Goal: Task Accomplishment & Management: Complete application form

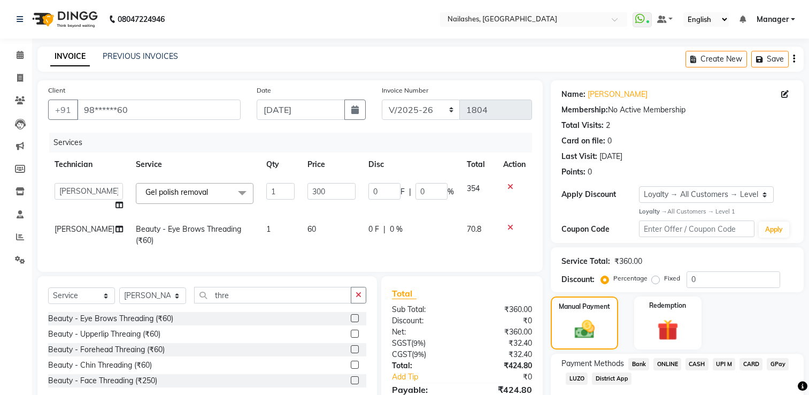
select select "6579"
select select "68736"
select select "service"
select select "65406"
select select "1: Object"
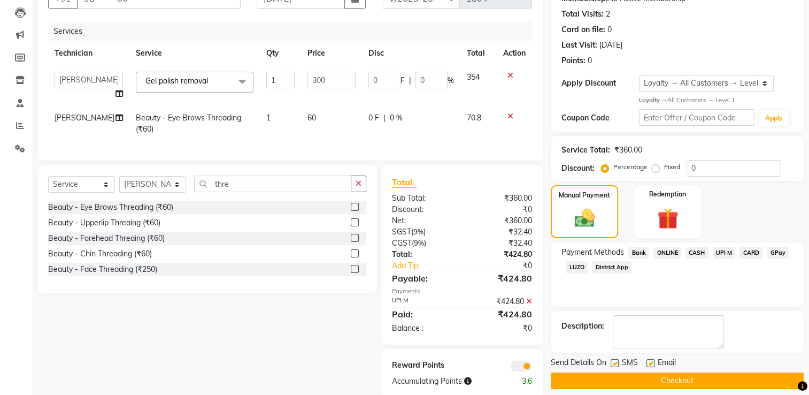
scroll to position [139, 0]
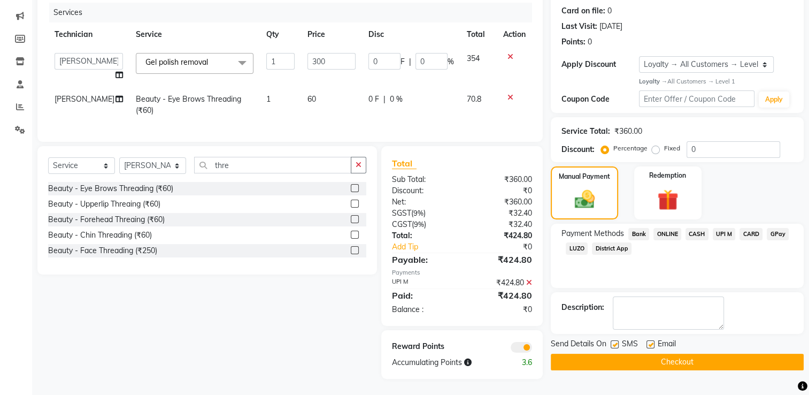
click at [622, 354] on button "Checkout" at bounding box center [677, 362] width 253 height 17
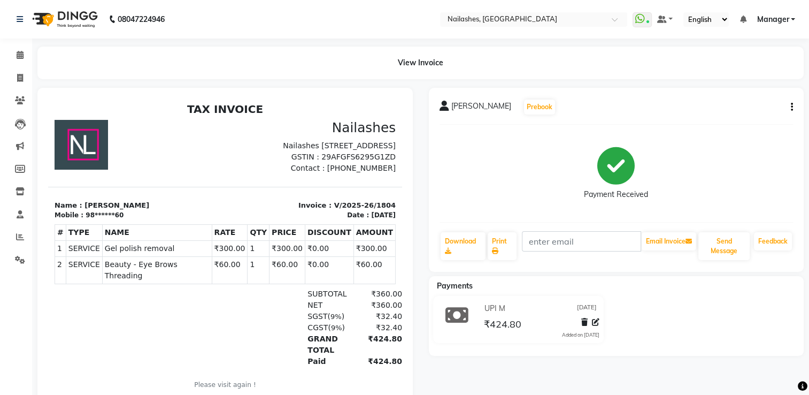
click at [793, 107] on icon "button" at bounding box center [792, 107] width 2 height 1
click at [750, 110] on div "Edit Item Staff" at bounding box center [738, 113] width 73 height 13
select select
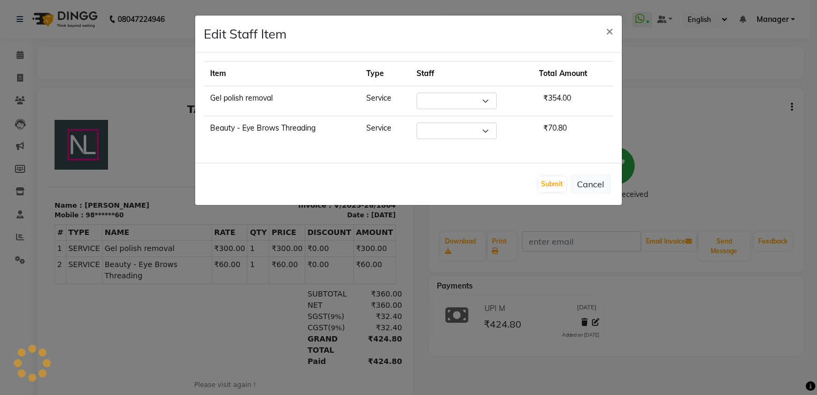
select select "68736"
select select "65406"
click at [686, 354] on ngb-modal-window "Edit Staff Item × Item Type Staff Total Amount Gel polish removal Service Selec…" at bounding box center [408, 197] width 817 height 395
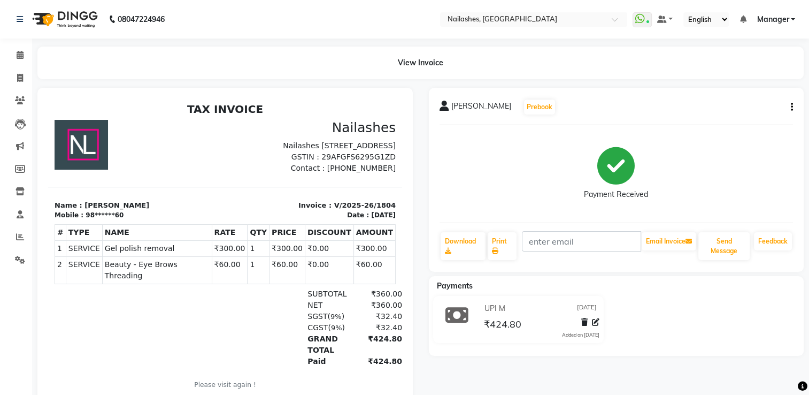
click at [790, 106] on button "button" at bounding box center [790, 107] width 6 height 11
click at [755, 113] on div "Edit Item Staff" at bounding box center [738, 113] width 73 height 13
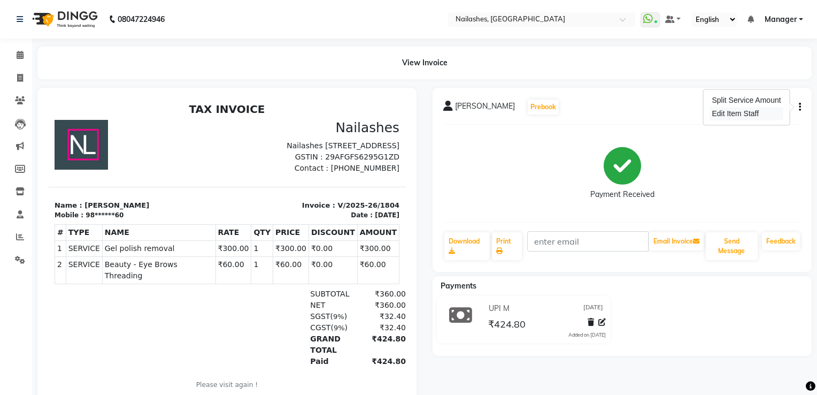
select select "68736"
select select "65406"
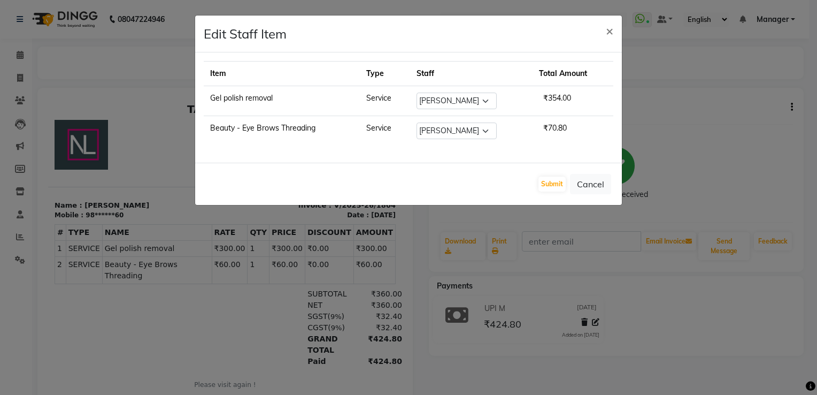
click at [675, 320] on ngb-modal-window "Edit Staff Item × Item Type Staff Total Amount Gel polish removal Service Selec…" at bounding box center [408, 197] width 817 height 395
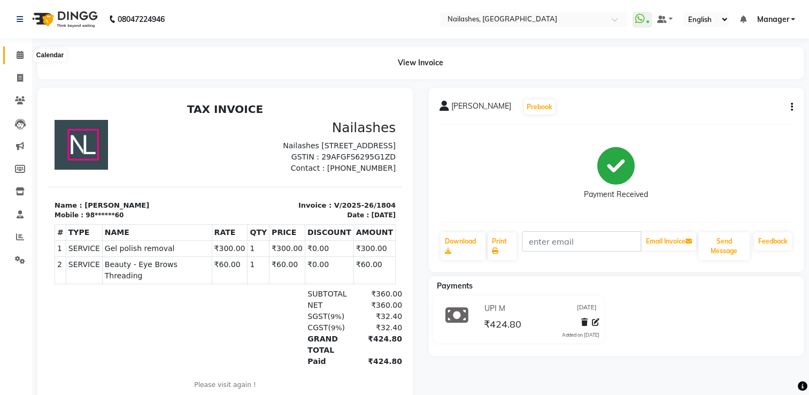
click at [20, 55] on icon at bounding box center [20, 55] width 7 height 8
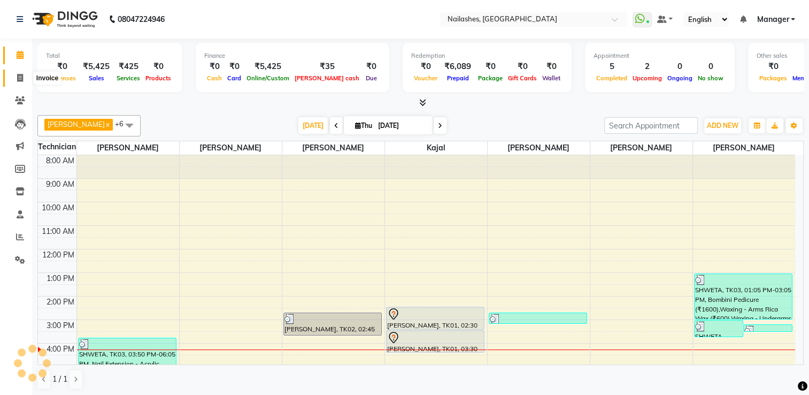
click at [21, 78] on icon at bounding box center [20, 78] width 6 height 8
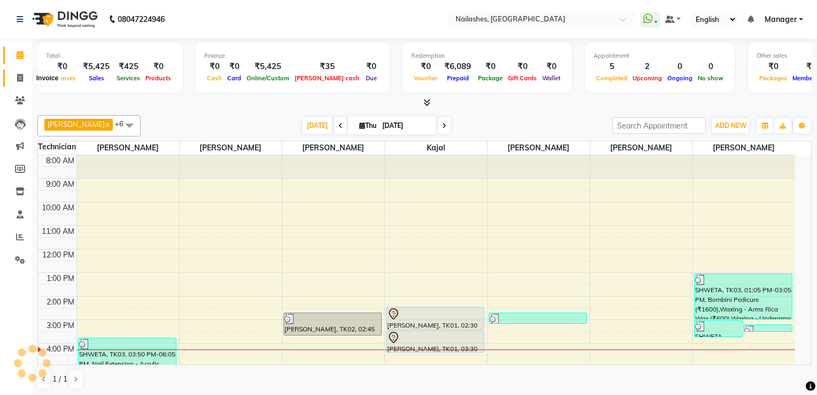
select select "service"
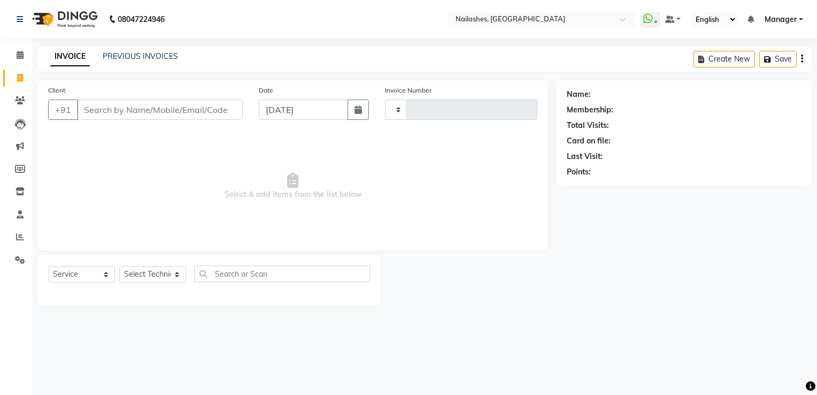
type input "1805"
select select "6579"
click at [108, 112] on input "Client" at bounding box center [160, 109] width 166 height 20
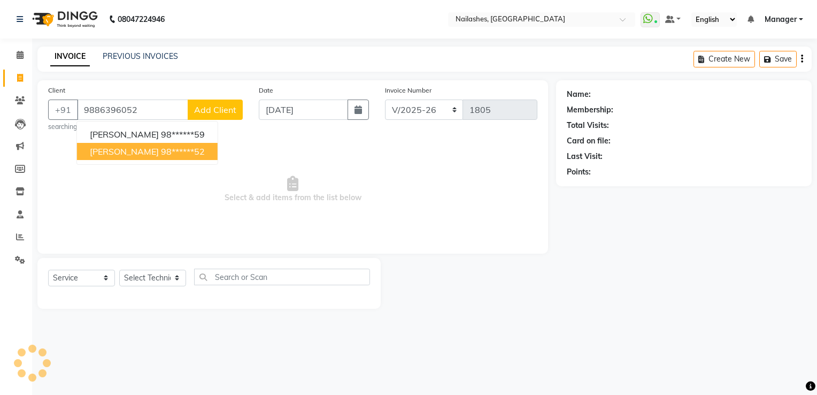
type input "9886396052"
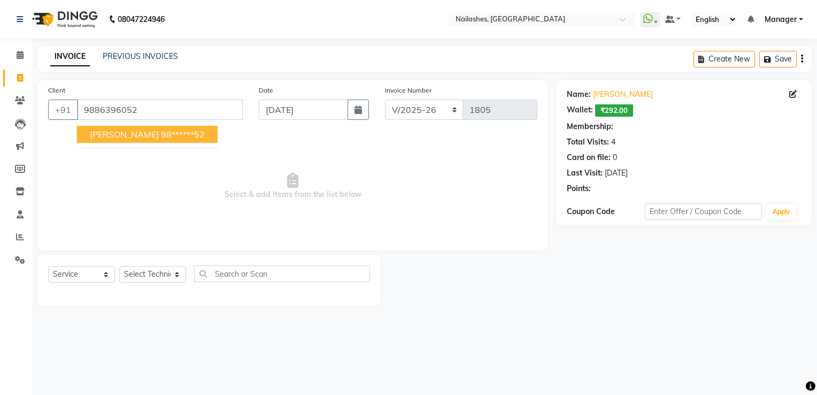
select select "1: Object"
click at [134, 134] on span "[PERSON_NAME]" at bounding box center [124, 134] width 69 height 11
type input "98******52"
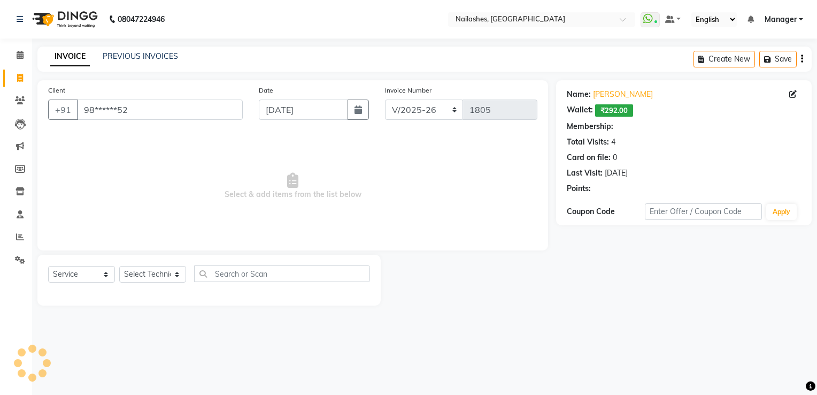
select select "1: Object"
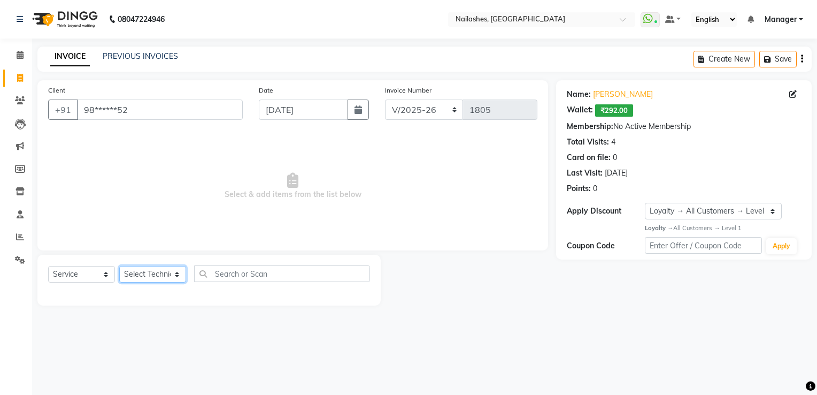
click at [151, 273] on select "Select Technician ARISH [PERSON_NAME] [PERSON_NAME] [PERSON_NAME] [PERSON_NAME]…" at bounding box center [152, 274] width 67 height 17
select select "62952"
click at [119, 266] on select "Select Technician ARISH [PERSON_NAME] [PERSON_NAME] [PERSON_NAME] [PERSON_NAME]…" at bounding box center [152, 274] width 67 height 17
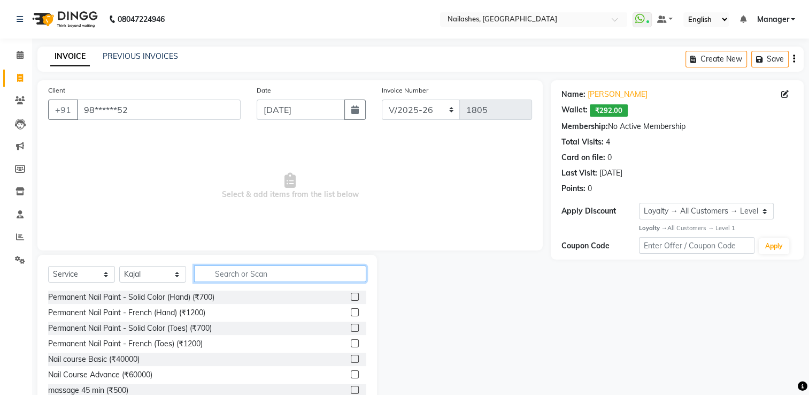
click at [239, 276] on input "text" at bounding box center [280, 273] width 172 height 17
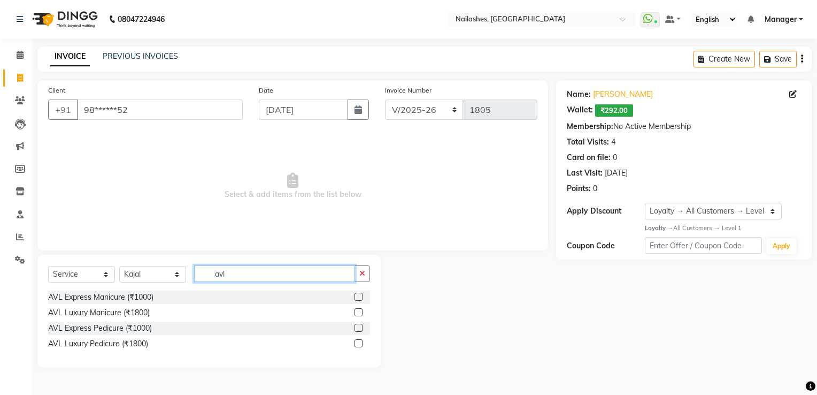
type input "avl"
click at [358, 298] on label at bounding box center [359, 297] width 8 height 8
click at [358, 298] on input "checkbox" at bounding box center [358, 297] width 7 height 7
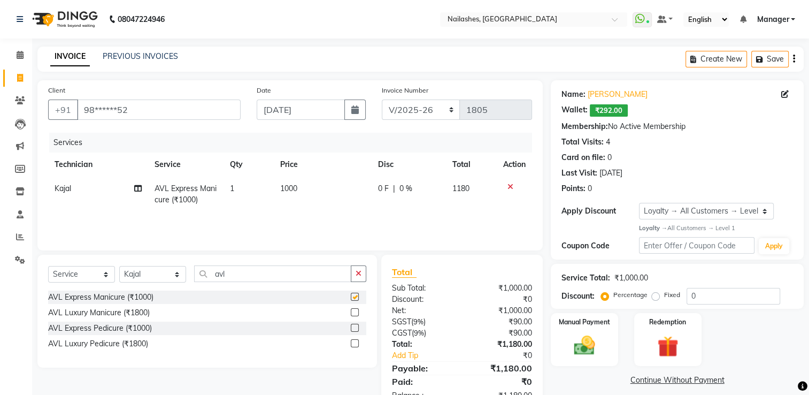
checkbox input "false"
click at [354, 328] on label at bounding box center [355, 328] width 8 height 8
click at [354, 328] on input "checkbox" at bounding box center [354, 328] width 7 height 7
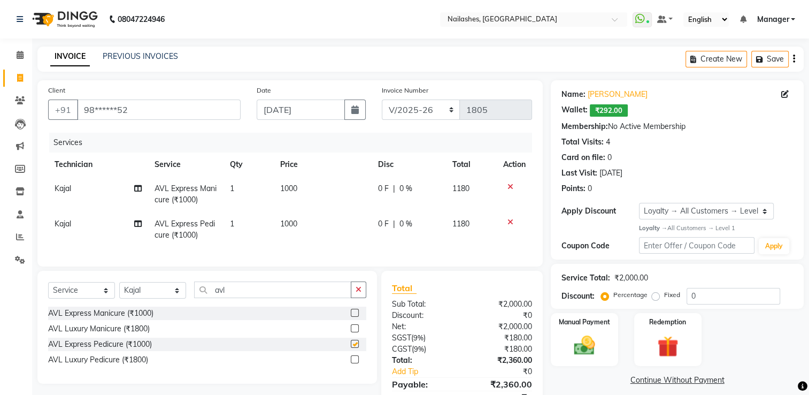
checkbox input "false"
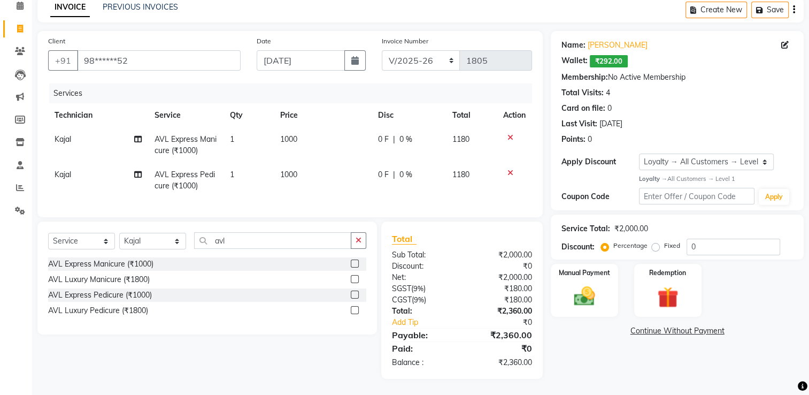
click at [253, 88] on div "Services" at bounding box center [294, 93] width 491 height 20
click at [291, 136] on td "1000" at bounding box center [323, 144] width 98 height 35
select select "62952"
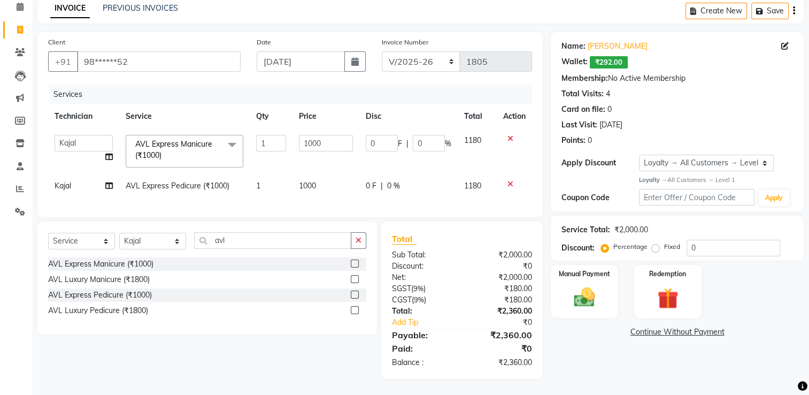
scroll to position [56, 0]
click at [312, 138] on input "1000" at bounding box center [326, 143] width 55 height 17
type input "800"
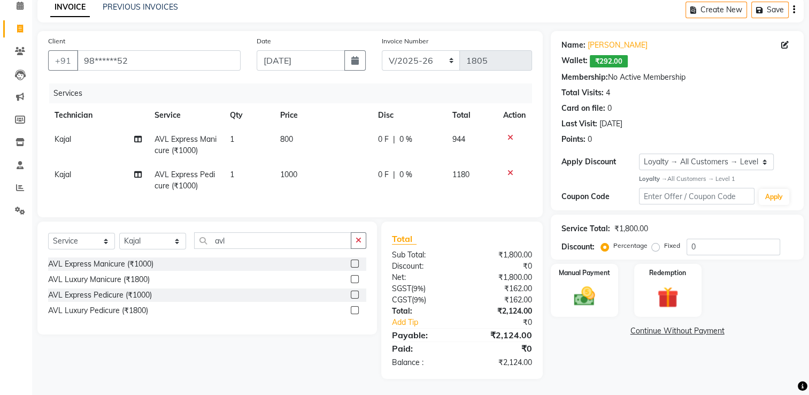
click at [302, 180] on td "1000" at bounding box center [323, 180] width 98 height 35
select select "62952"
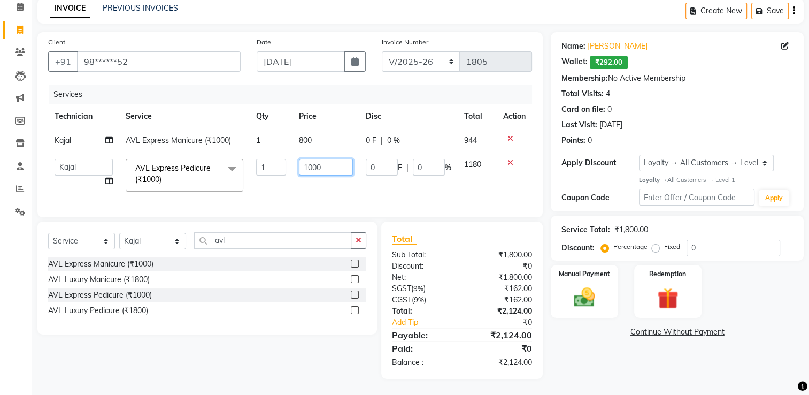
click at [310, 162] on input "1000" at bounding box center [326, 167] width 55 height 17
type input "800"
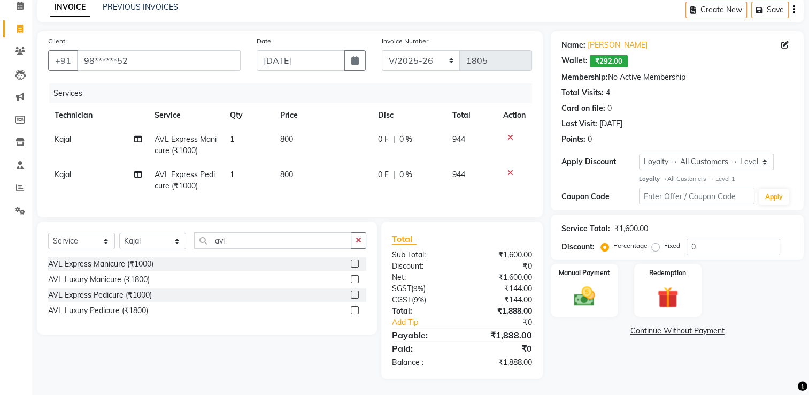
click at [309, 180] on td "800" at bounding box center [323, 180] width 98 height 35
select select "62952"
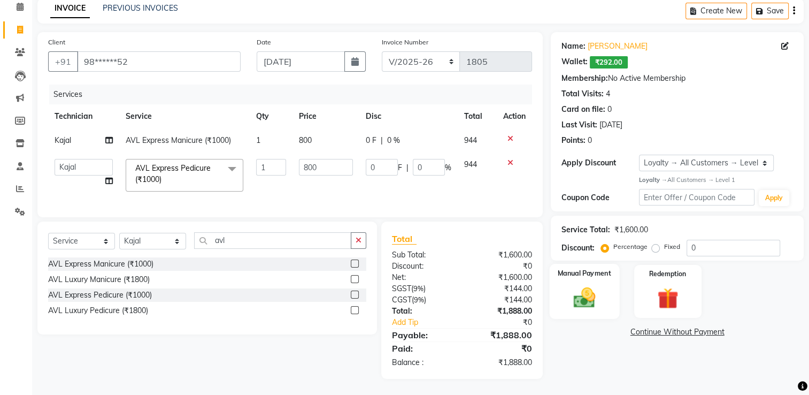
click at [575, 289] on img at bounding box center [585, 297] width 36 height 25
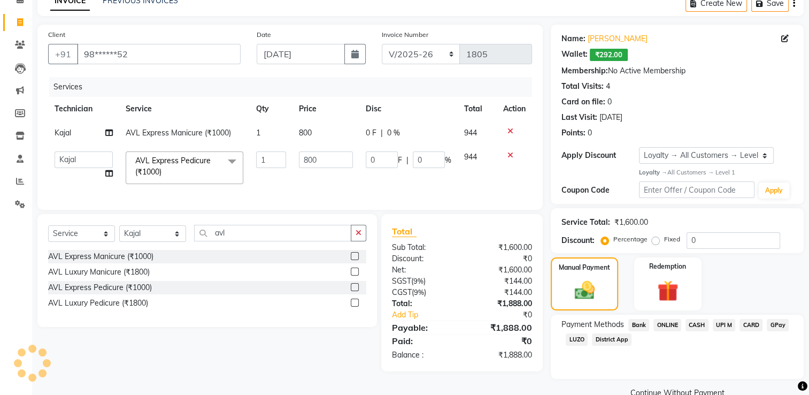
click at [727, 322] on span "UPI M" at bounding box center [724, 325] width 23 height 12
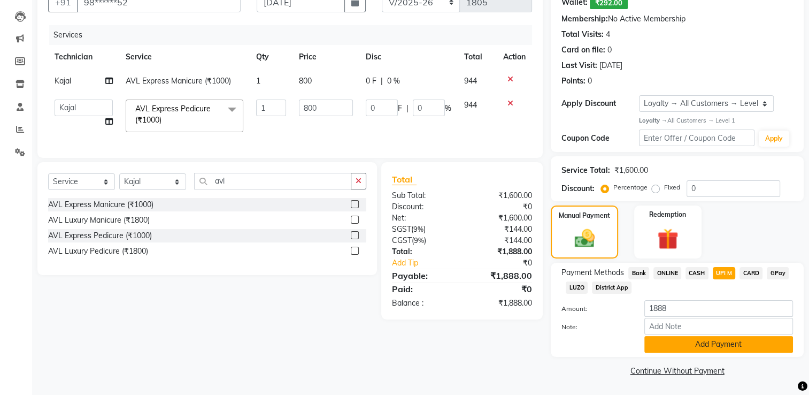
click at [668, 341] on button "Add Payment" at bounding box center [719, 344] width 149 height 17
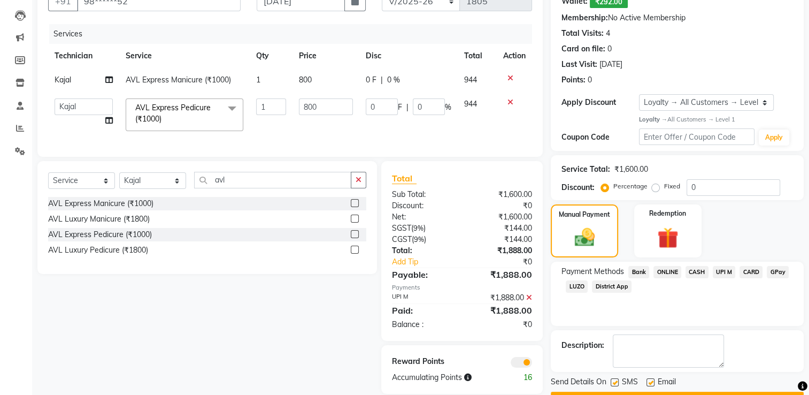
scroll to position [137, 0]
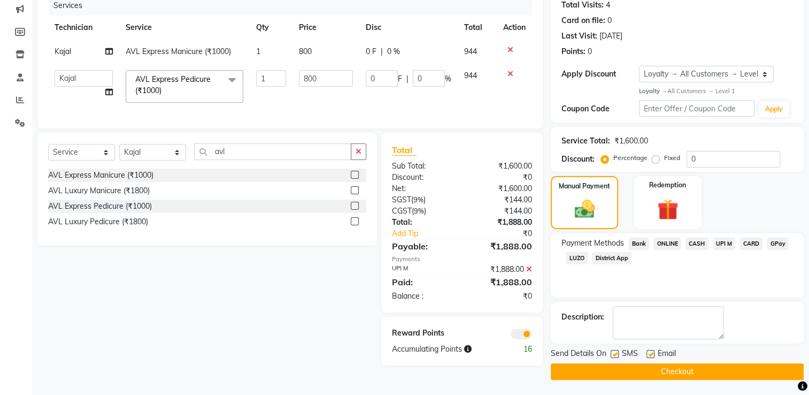
click at [598, 374] on button "Checkout" at bounding box center [677, 371] width 253 height 17
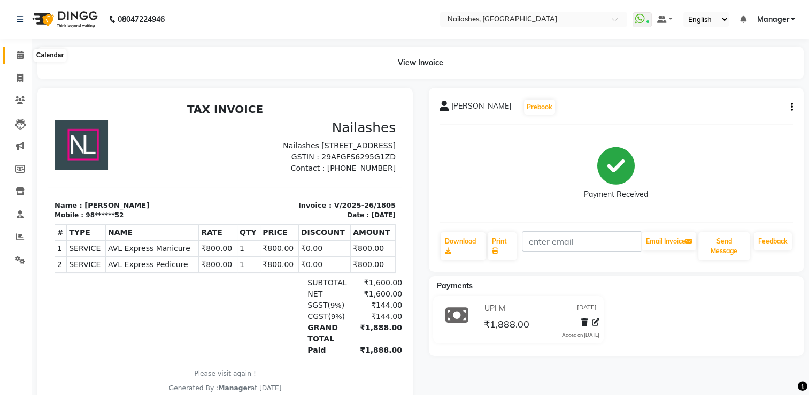
click at [20, 54] on icon at bounding box center [20, 55] width 7 height 8
